Goal: Task Accomplishment & Management: Use online tool/utility

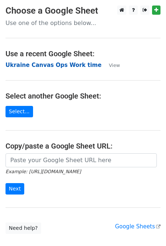
click at [18, 67] on strong "Ukraine Canvas Ops Work time" at bounding box center [54, 65] width 96 height 7
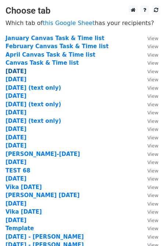
click at [23, 73] on strong "[DATE]" at bounding box center [16, 71] width 21 height 7
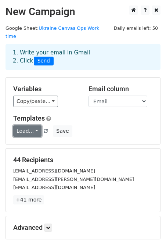
click at [37, 125] on link "Load..." at bounding box center [27, 130] width 28 height 11
click at [31, 141] on link "Invoice" at bounding box center [43, 147] width 58 height 12
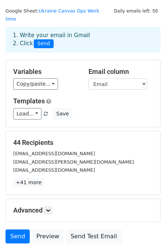
scroll to position [18, 0]
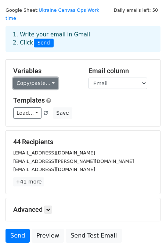
click at [50, 78] on link "Copy/paste..." at bounding box center [35, 83] width 45 height 11
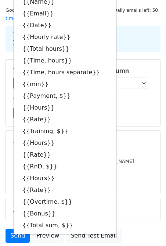
click at [145, 113] on div "Variables Copy/paste... {{Name}} {{Email}} {{Date}} {{Hourly rate}} {{Total hou…" at bounding box center [83, 93] width 154 height 67
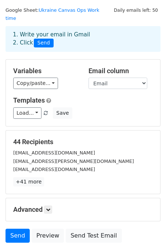
scroll to position [69, 0]
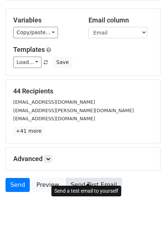
click at [93, 178] on link "Send Test Email" at bounding box center [94, 185] width 56 height 14
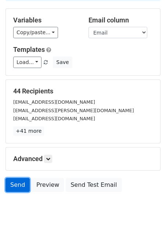
click at [16, 180] on link "Send" at bounding box center [18, 185] width 24 height 14
